Goal: Find specific page/section: Find specific page/section

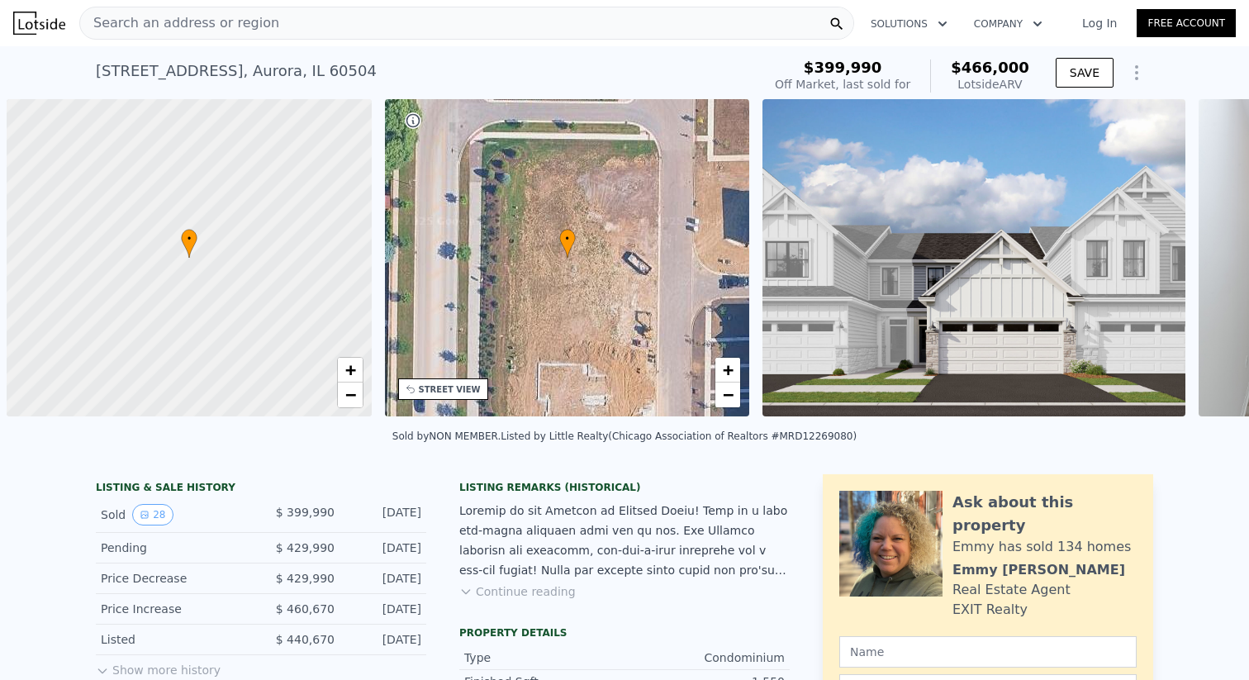
scroll to position [0, 7]
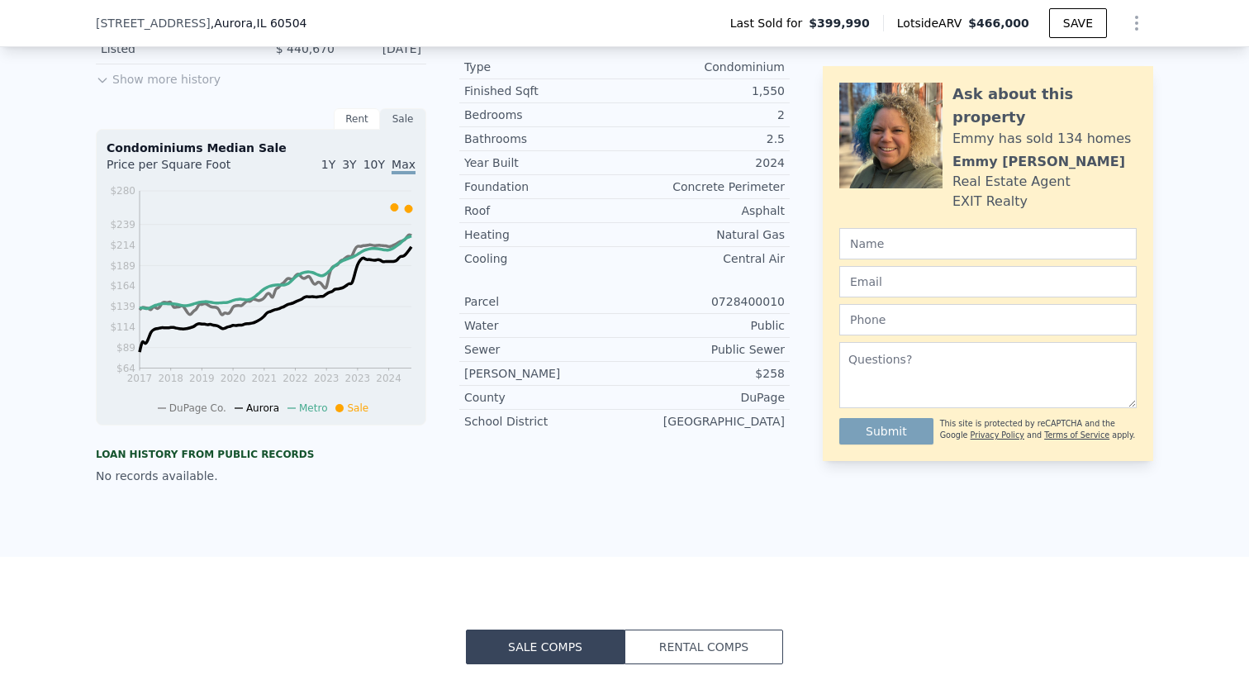
scroll to position [575, 0]
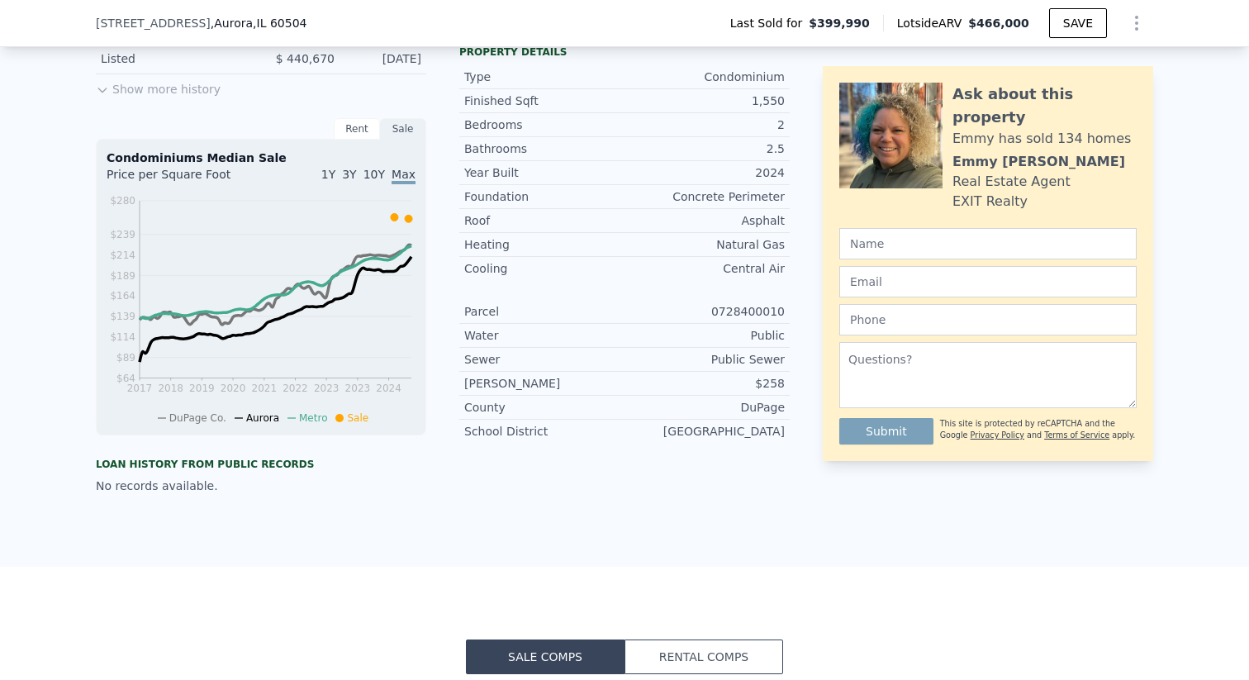
click at [359, 128] on div "Rent" at bounding box center [357, 128] width 46 height 21
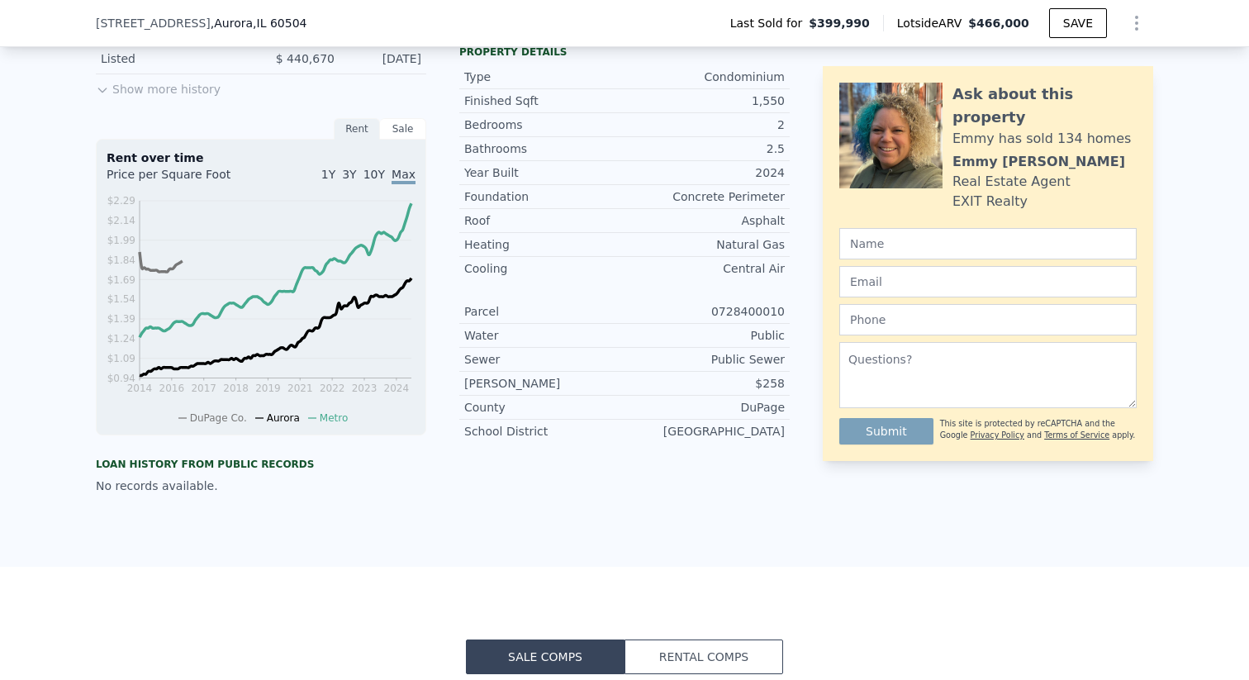
click at [395, 130] on div "Sale" at bounding box center [403, 128] width 46 height 21
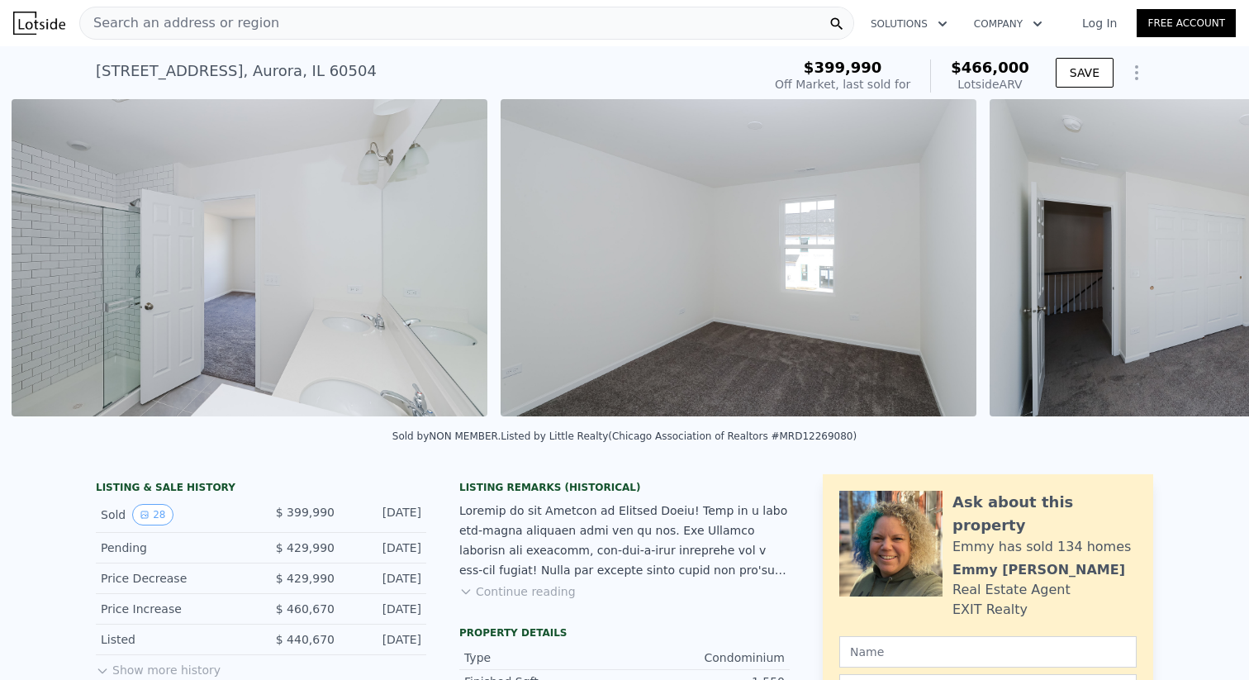
scroll to position [0, 11462]
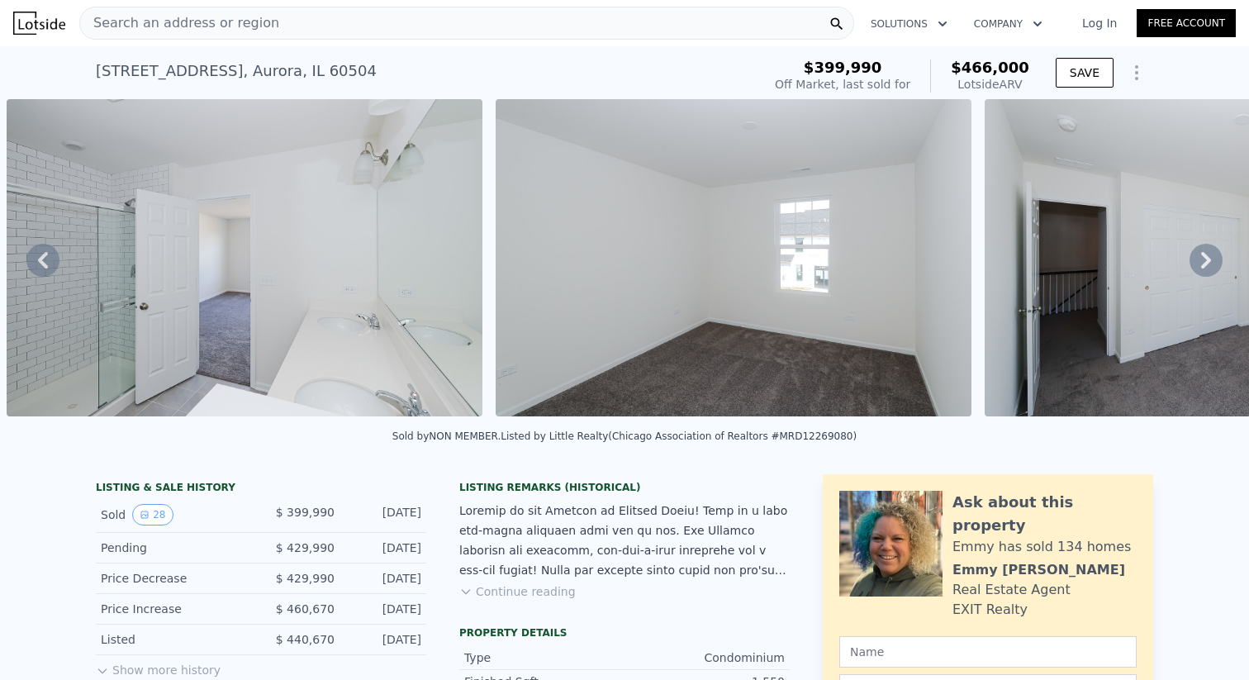
click at [266, 20] on div "Search an address or region" at bounding box center [466, 23] width 775 height 33
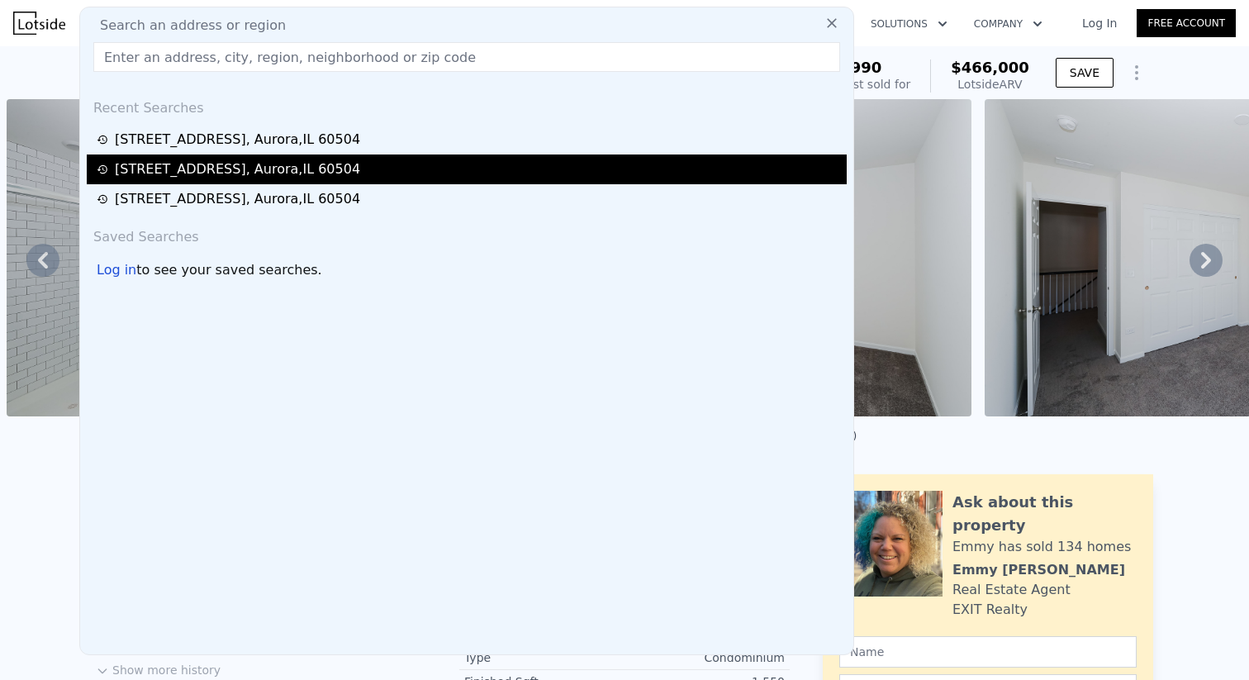
click at [240, 172] on div "4496 Chelsea Manor Circle , Aurora , IL 60504" at bounding box center [237, 169] width 245 height 20
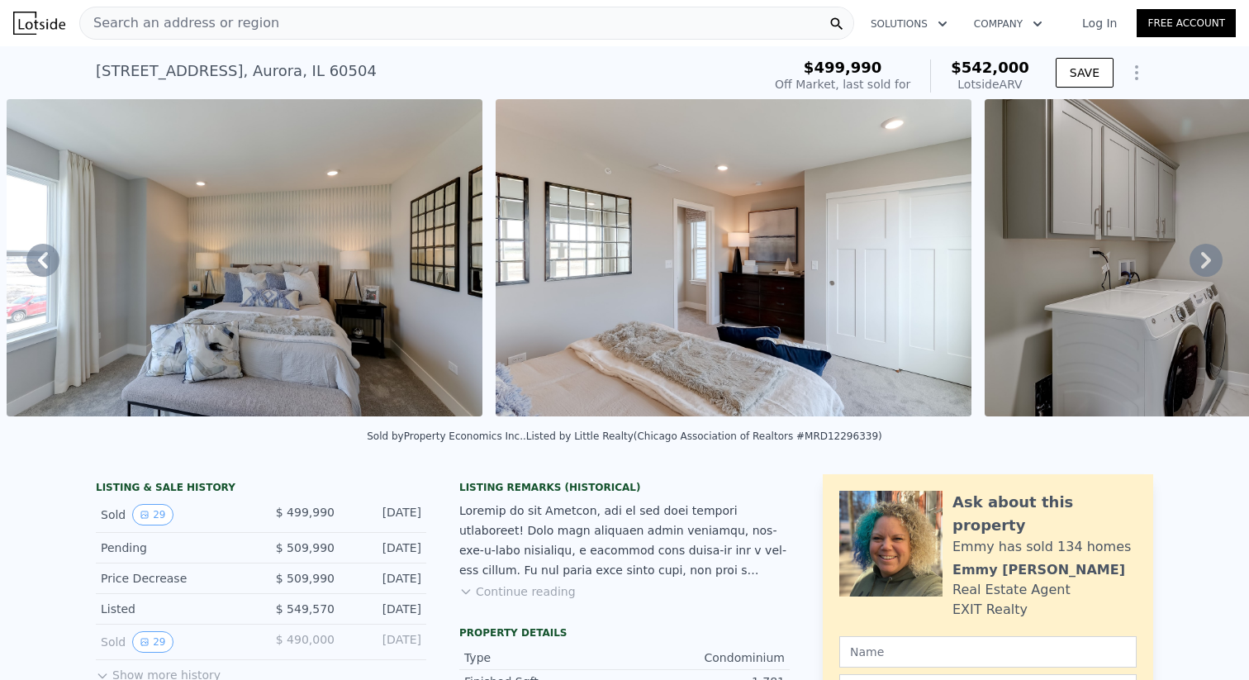
click at [237, 20] on span "Search an address or region" at bounding box center [179, 23] width 199 height 20
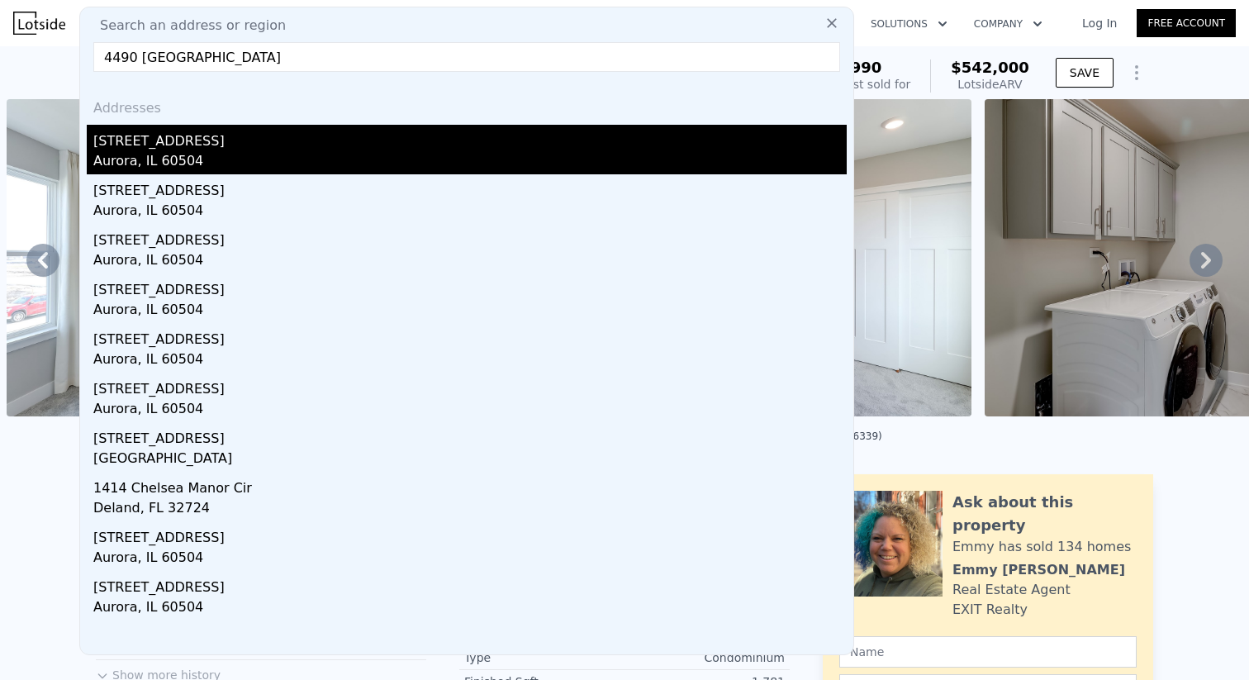
type input "4490 chelsea manor cir"
click at [194, 160] on div "Aurora, IL 60504" at bounding box center [469, 162] width 753 height 23
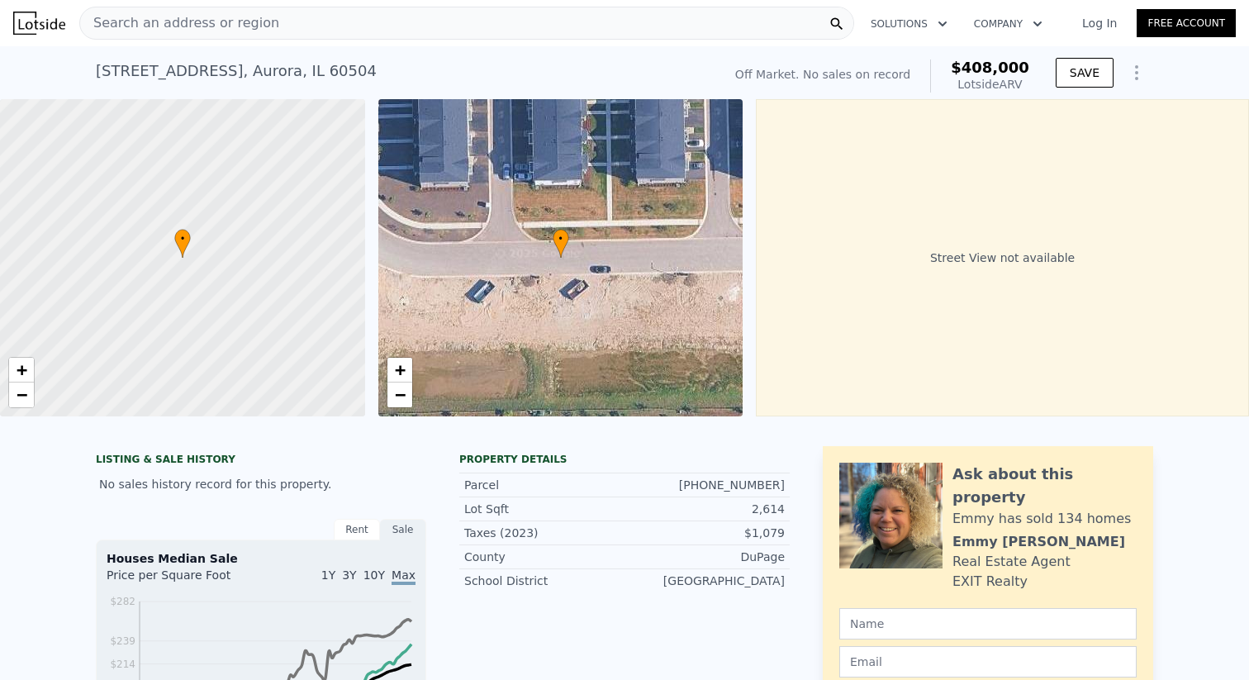
click at [295, 24] on div "Search an address or region" at bounding box center [466, 23] width 775 height 33
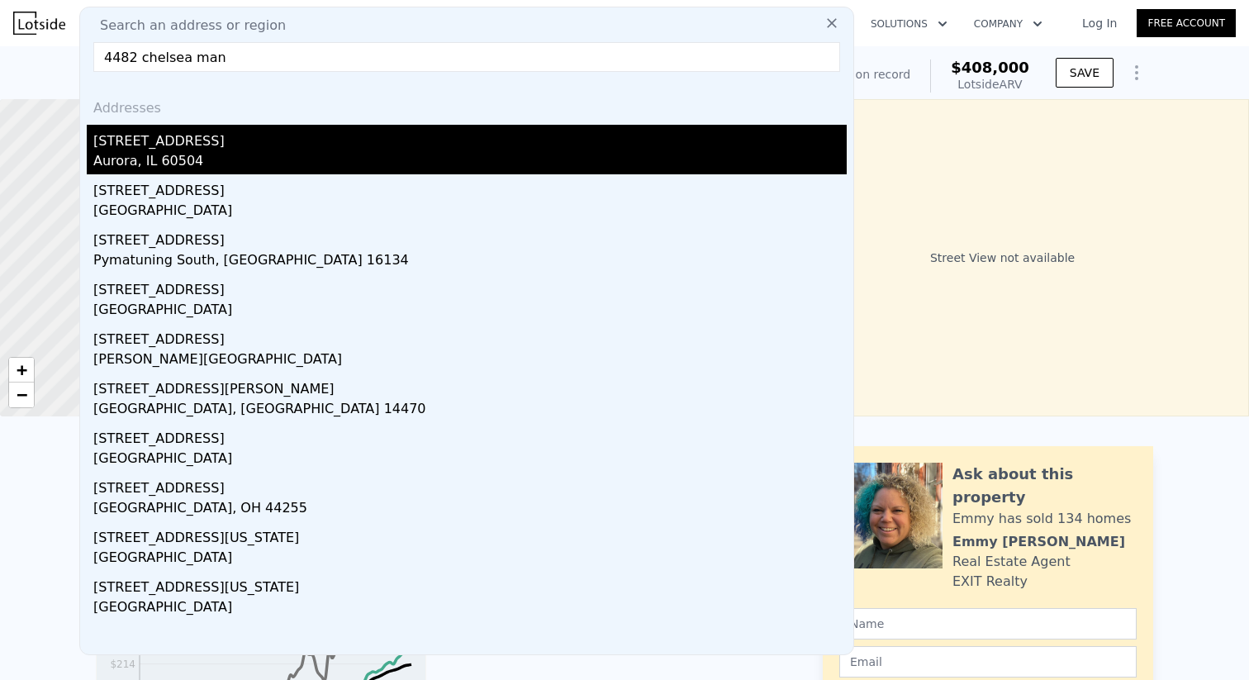
type input "4482 chelsea man"
click at [221, 153] on div "Aurora, IL 60504" at bounding box center [469, 162] width 753 height 23
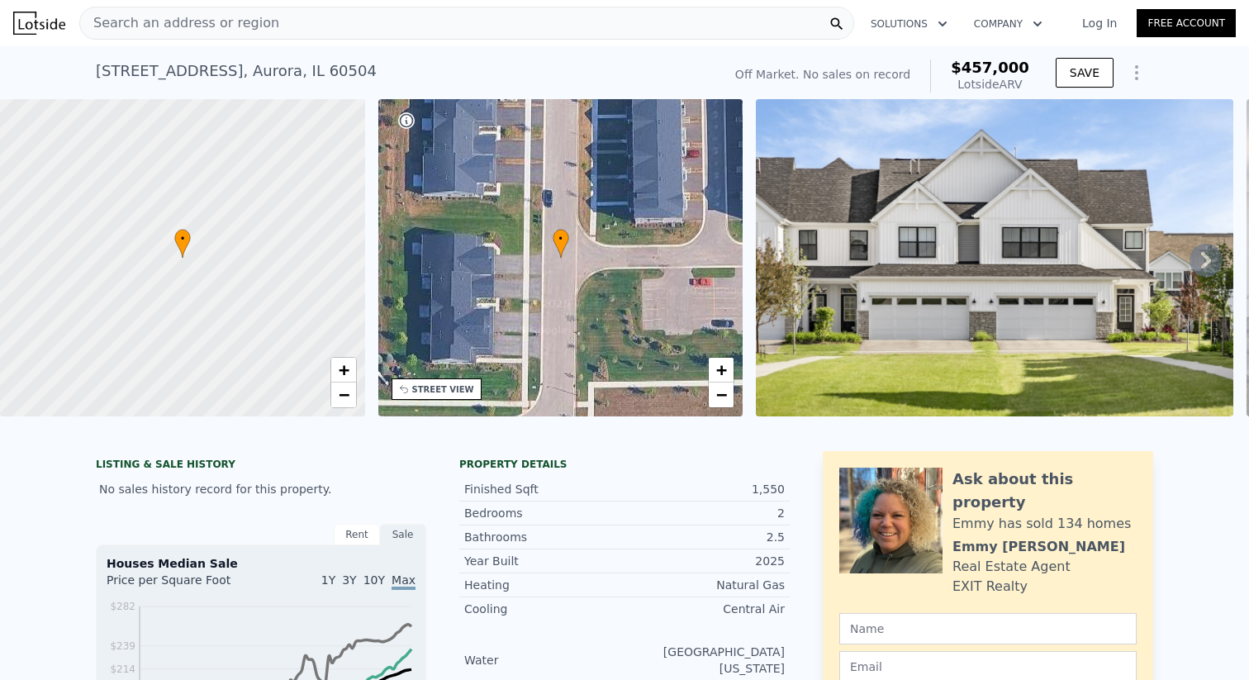
click at [283, 26] on div "Search an address or region" at bounding box center [466, 23] width 775 height 33
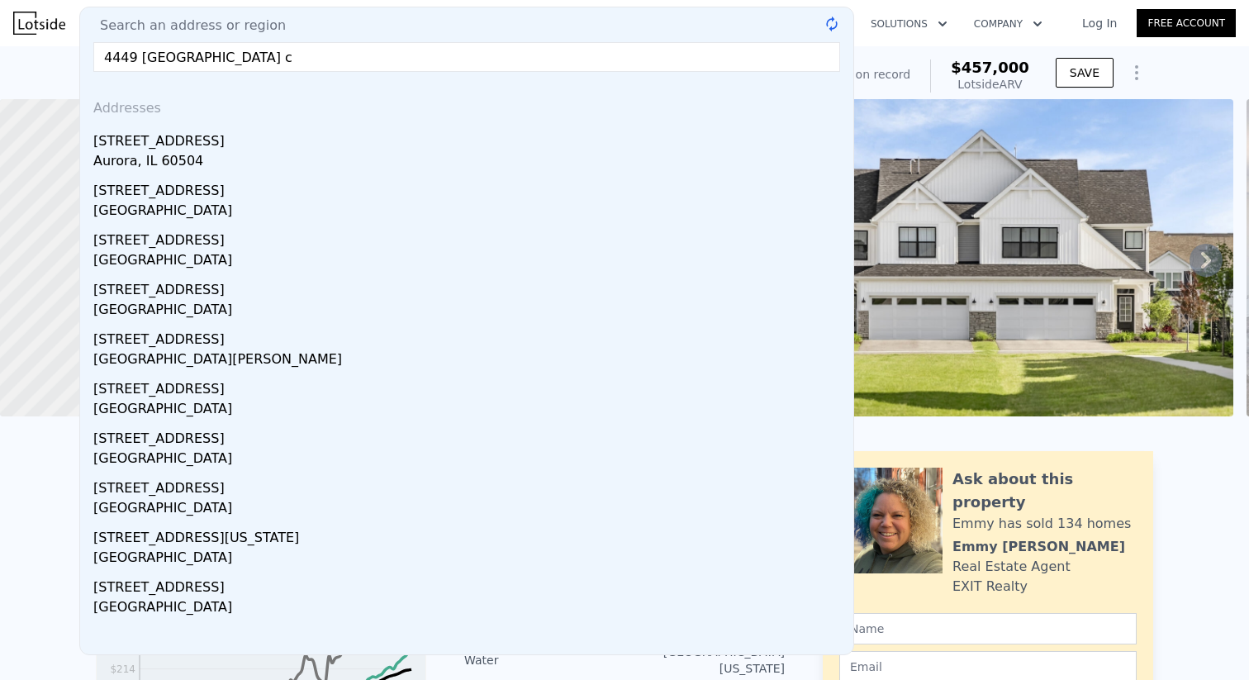
type input "4449 chelsea manor ci"
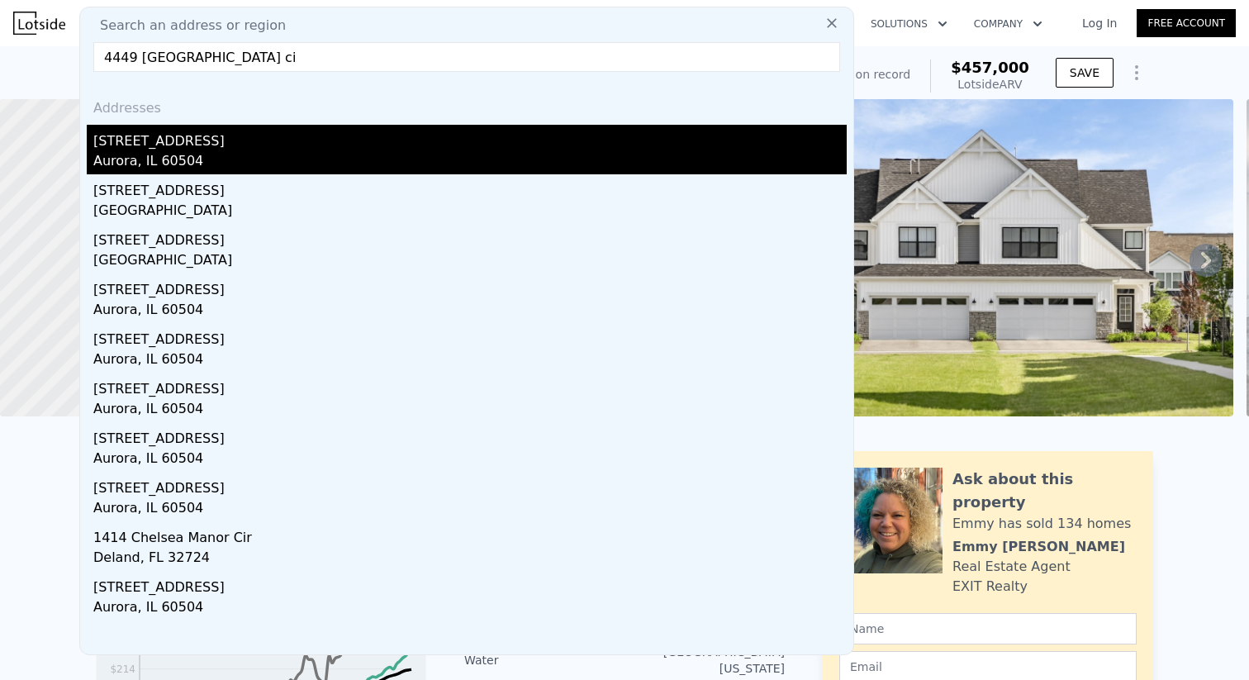
click at [269, 162] on div "Aurora, IL 60504" at bounding box center [469, 162] width 753 height 23
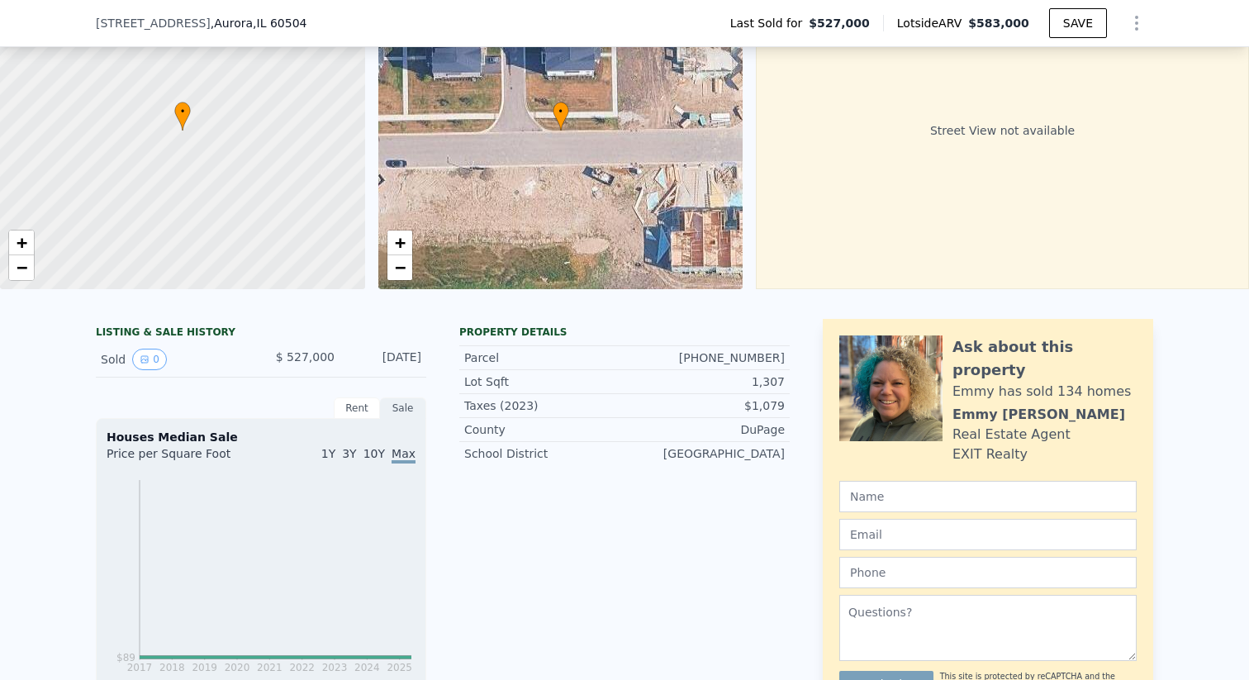
scroll to position [94, 0]
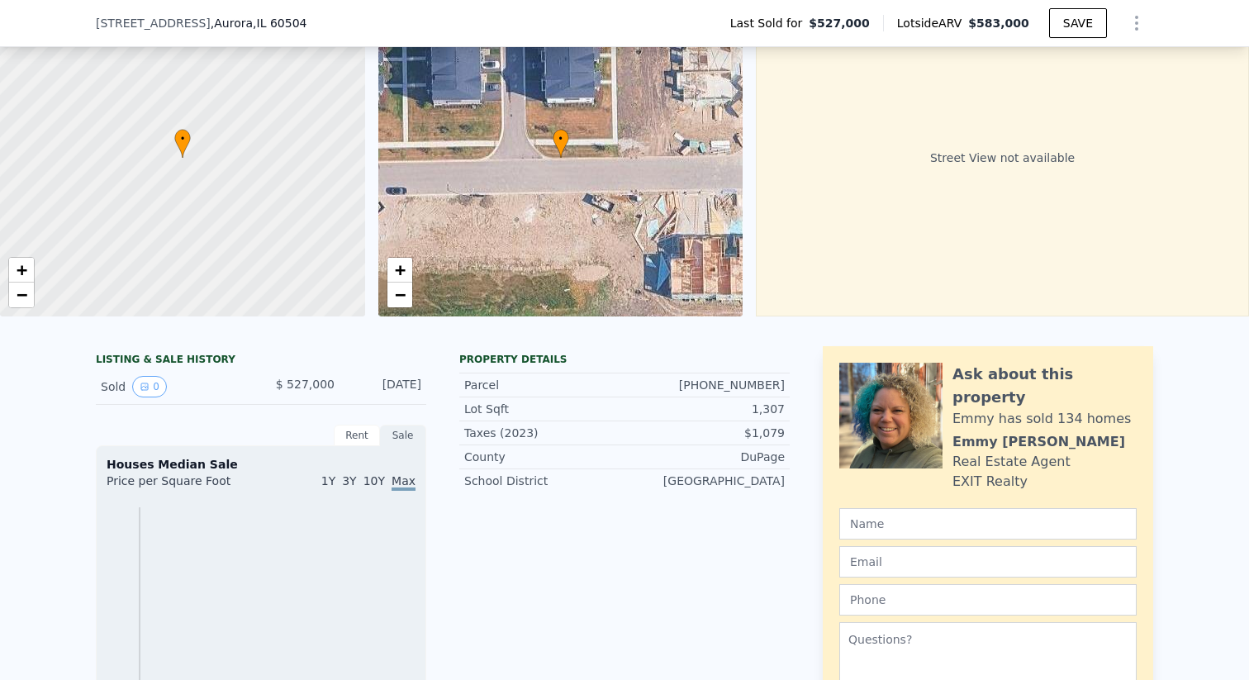
click at [356, 436] on div "Rent" at bounding box center [357, 435] width 46 height 21
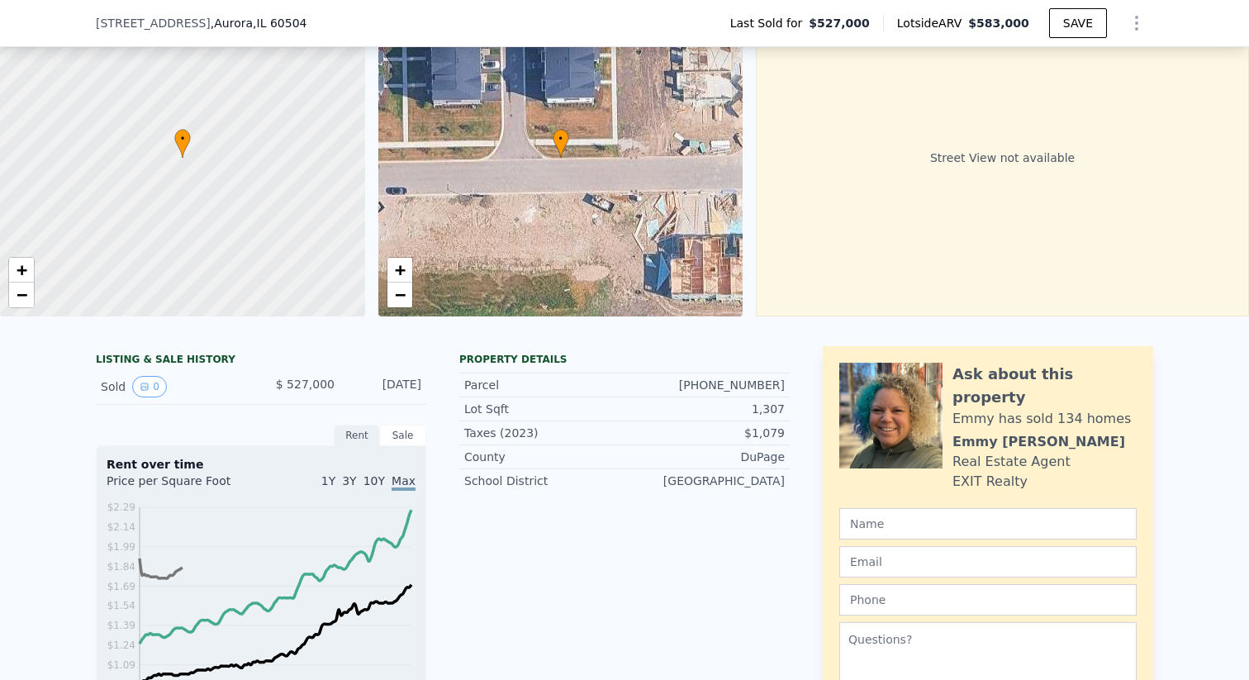
click at [403, 434] on div "Sale" at bounding box center [403, 435] width 46 height 21
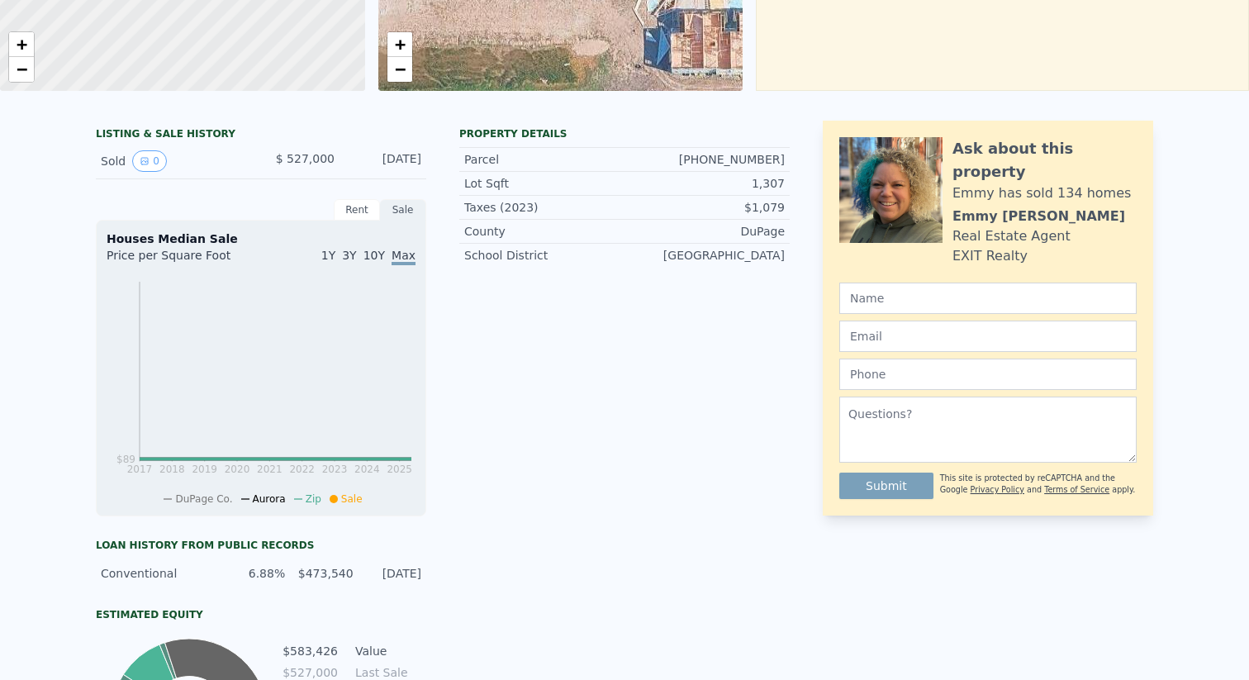
scroll to position [0, 0]
